Goal: Information Seeking & Learning: Learn about a topic

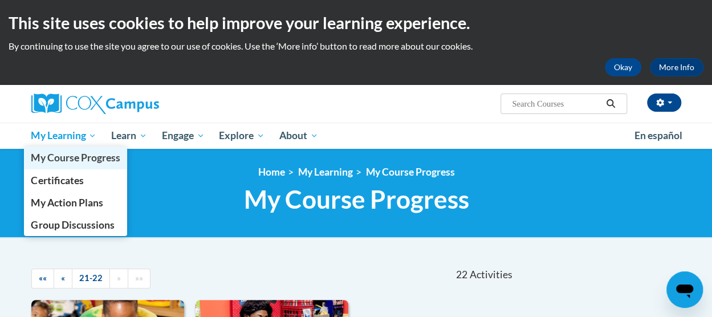
click at [68, 156] on span "My Course Progress" at bounding box center [75, 158] width 89 height 12
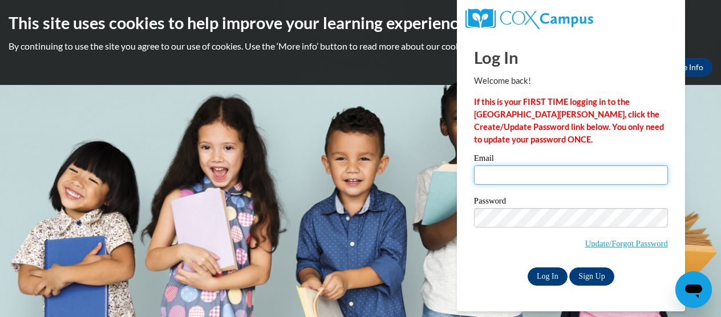
type input "alexise@ymcaatlanta.org"
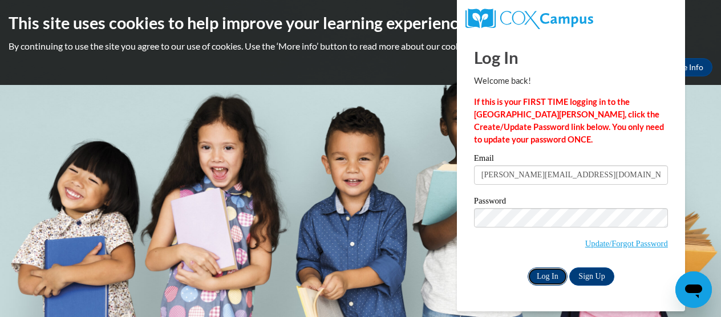
click at [551, 281] on input "Log In" at bounding box center [547, 276] width 40 height 18
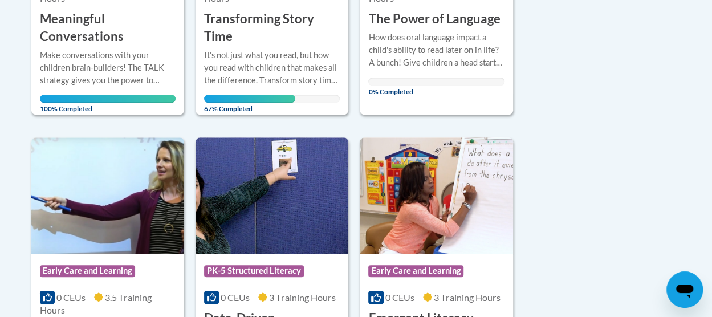
scroll to position [379, 0]
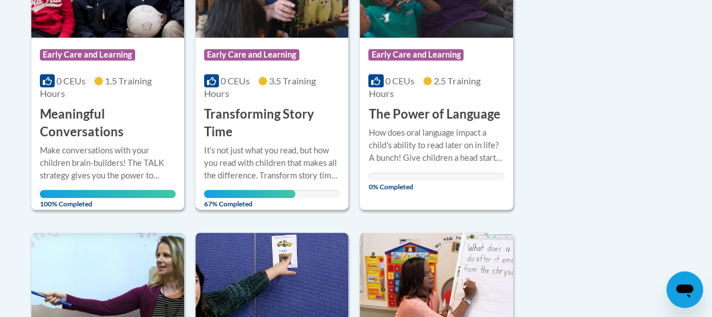
click at [290, 125] on h3 "Transforming Story Time" at bounding box center [272, 122] width 136 height 35
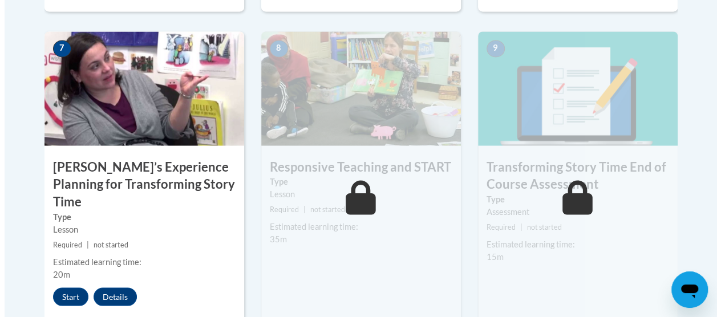
scroll to position [1022, 0]
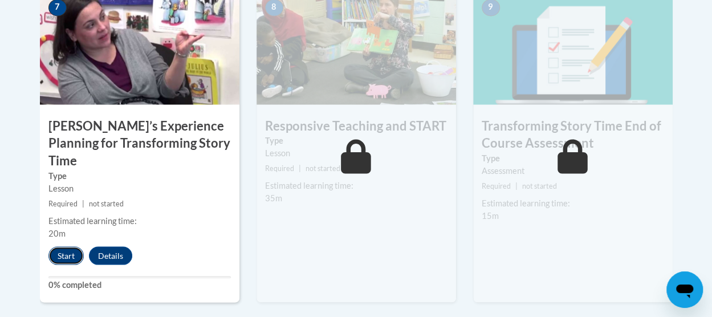
click at [66, 246] on button "Start" at bounding box center [65, 255] width 35 height 18
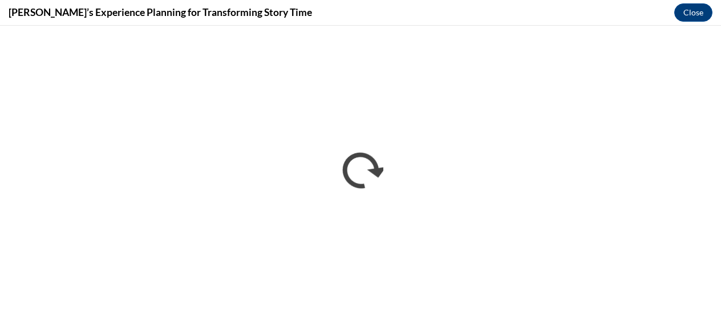
scroll to position [0, 0]
